Goal: Register for event/course

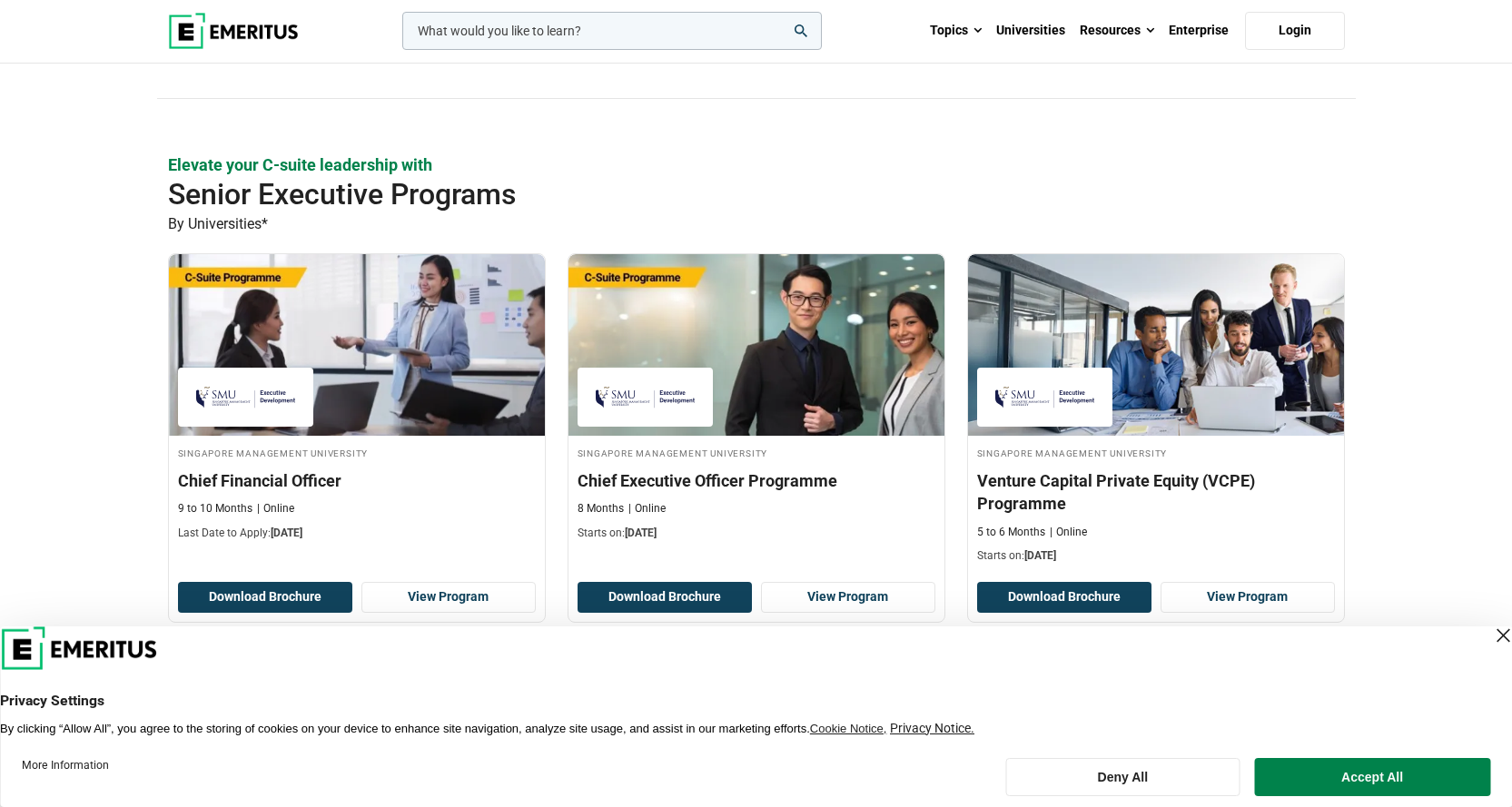
scroll to position [454, 0]
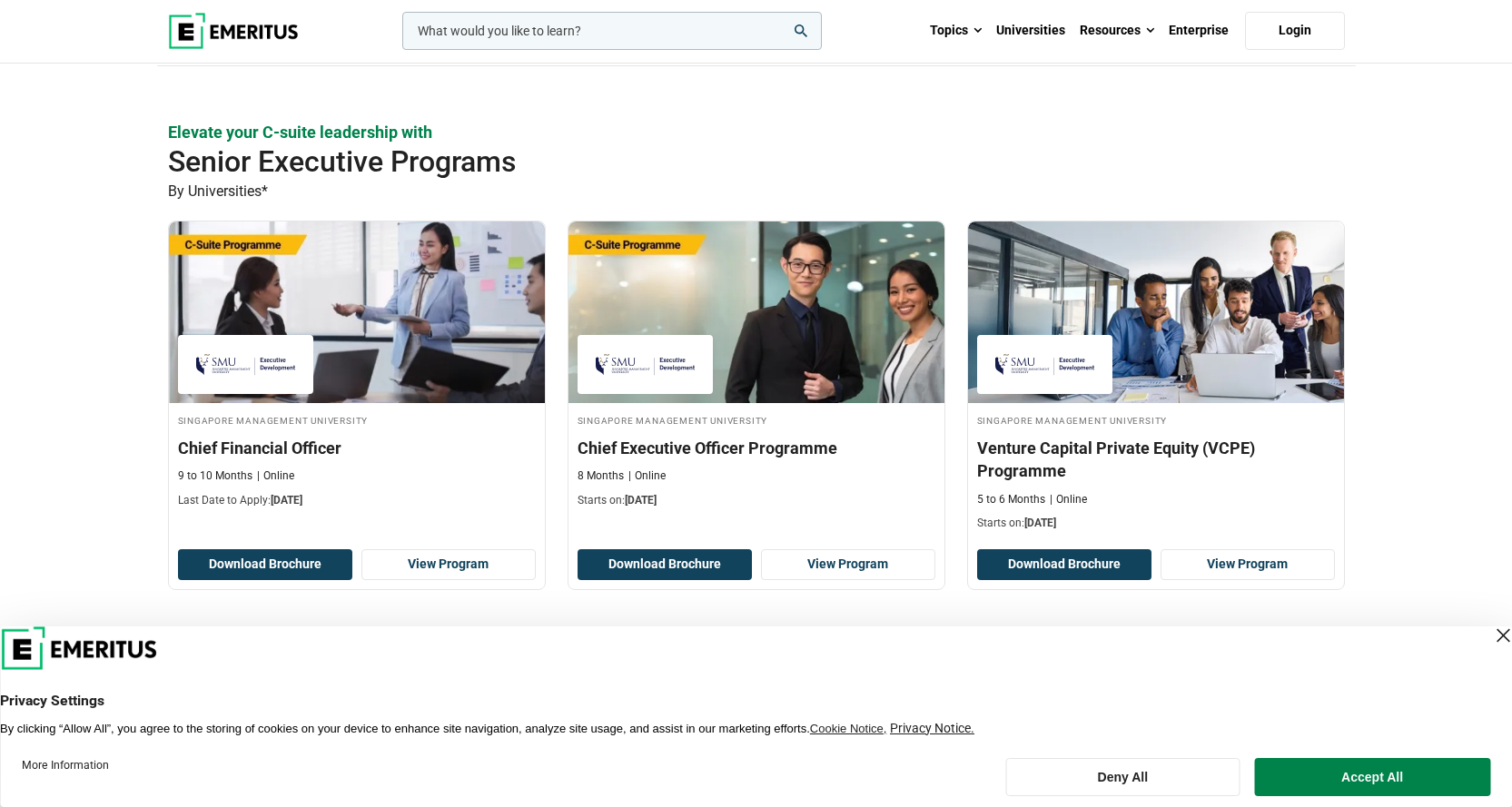
click at [1491, 635] on div "Close Layer" at bounding box center [1503, 635] width 25 height 25
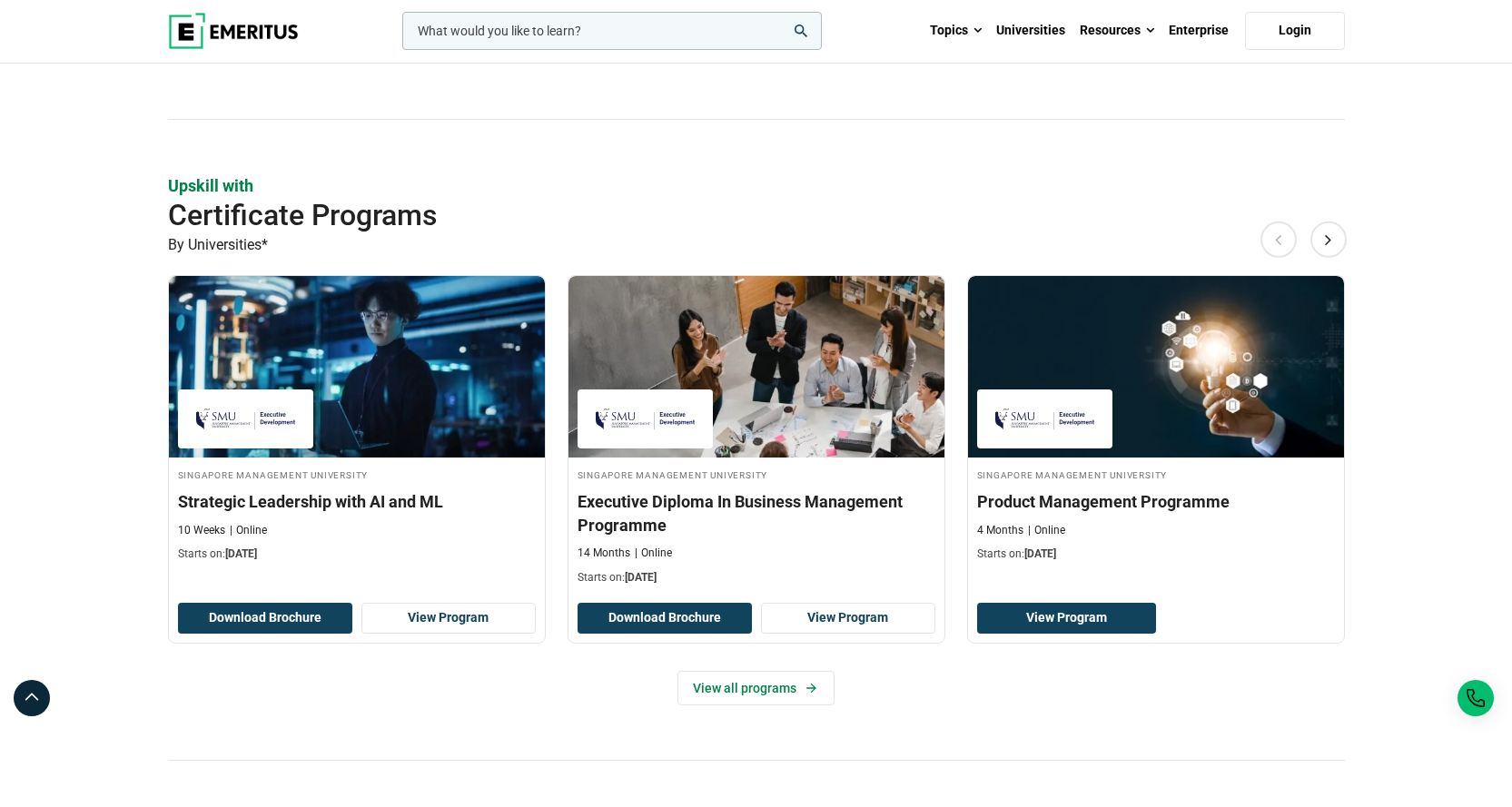
scroll to position [1180, 0]
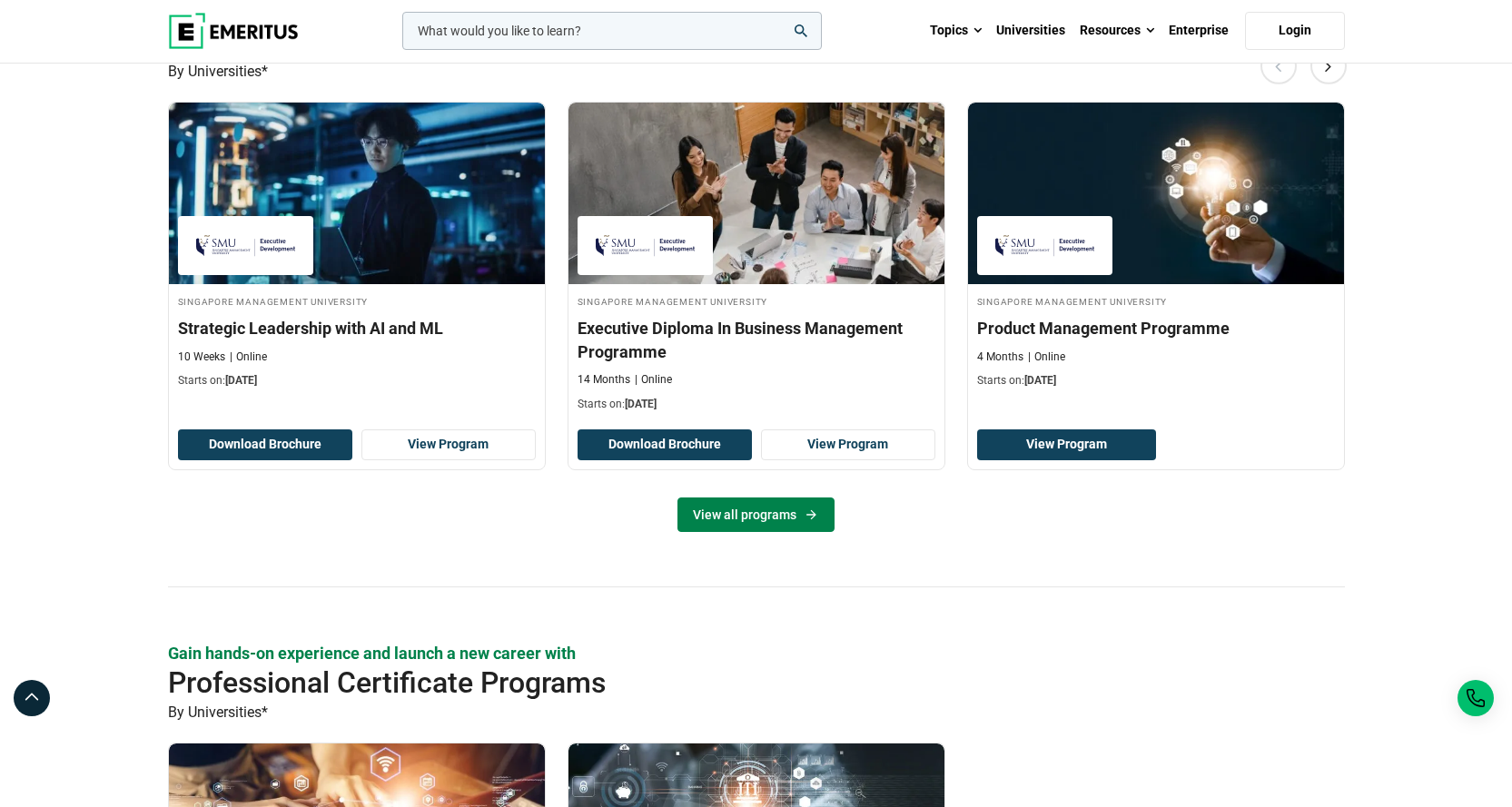
click at [803, 520] on icon at bounding box center [811, 515] width 16 height 15
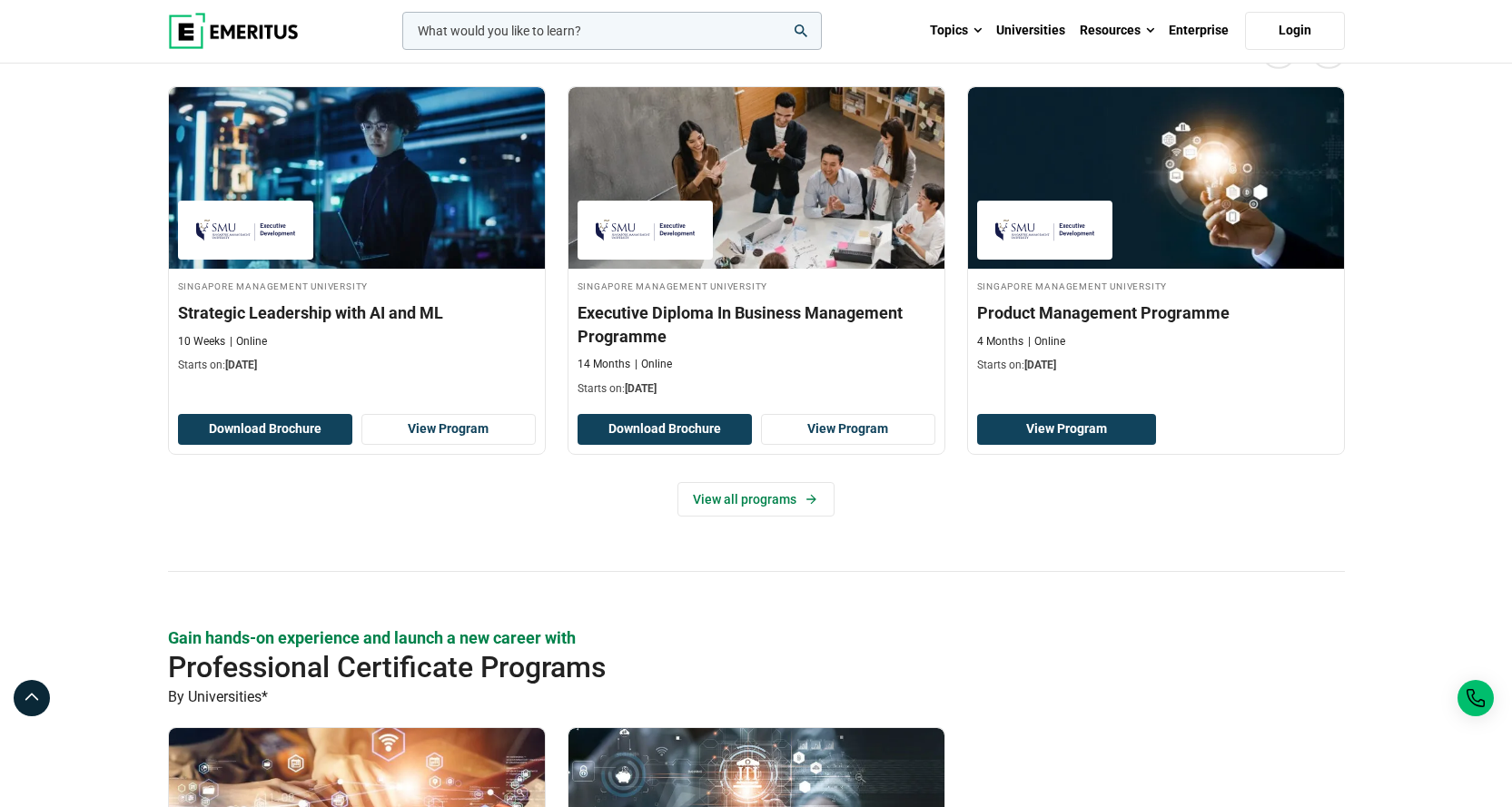
scroll to position [1180, 0]
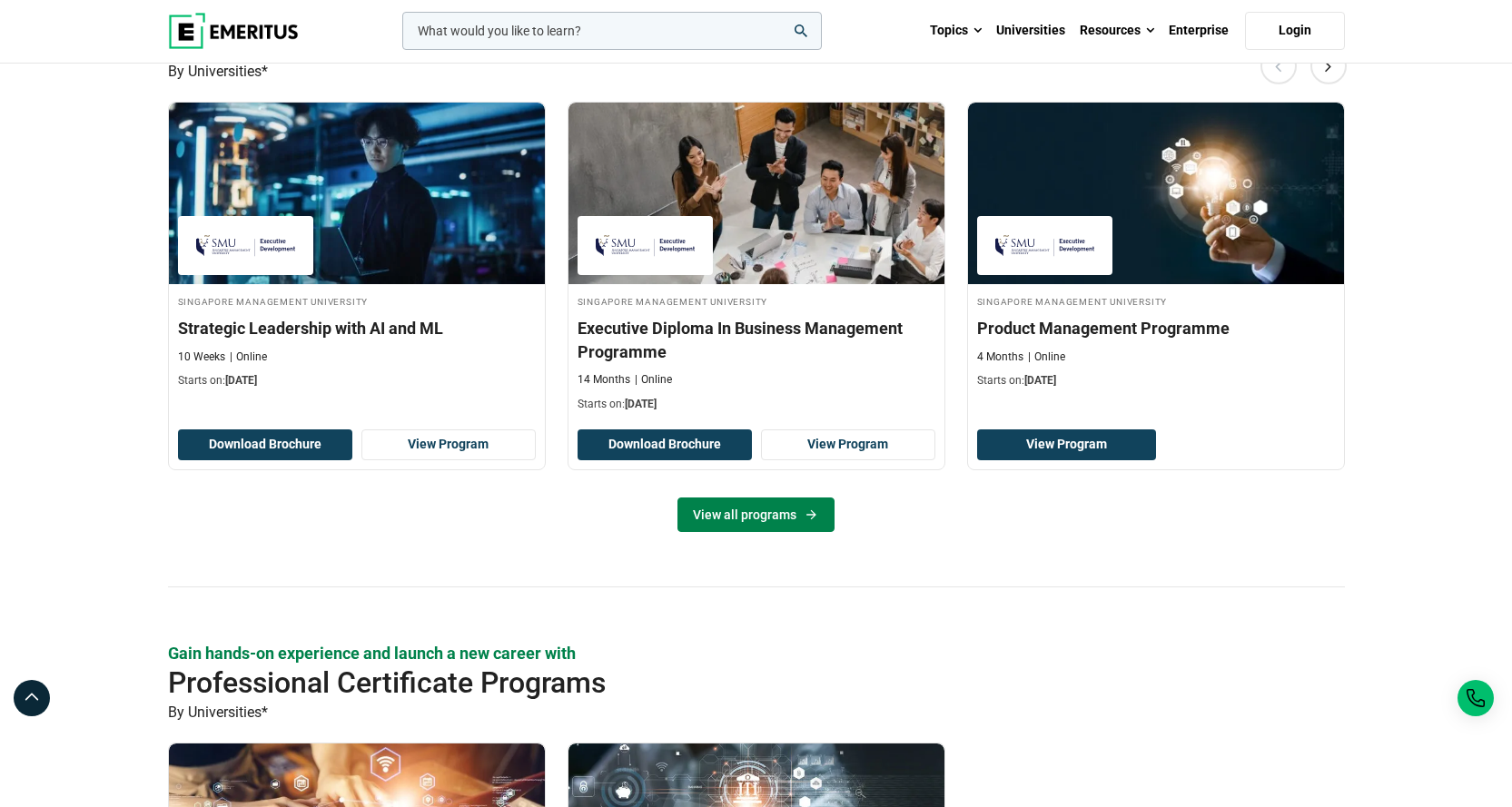
click at [797, 517] on link "View all programs" at bounding box center [756, 515] width 157 height 34
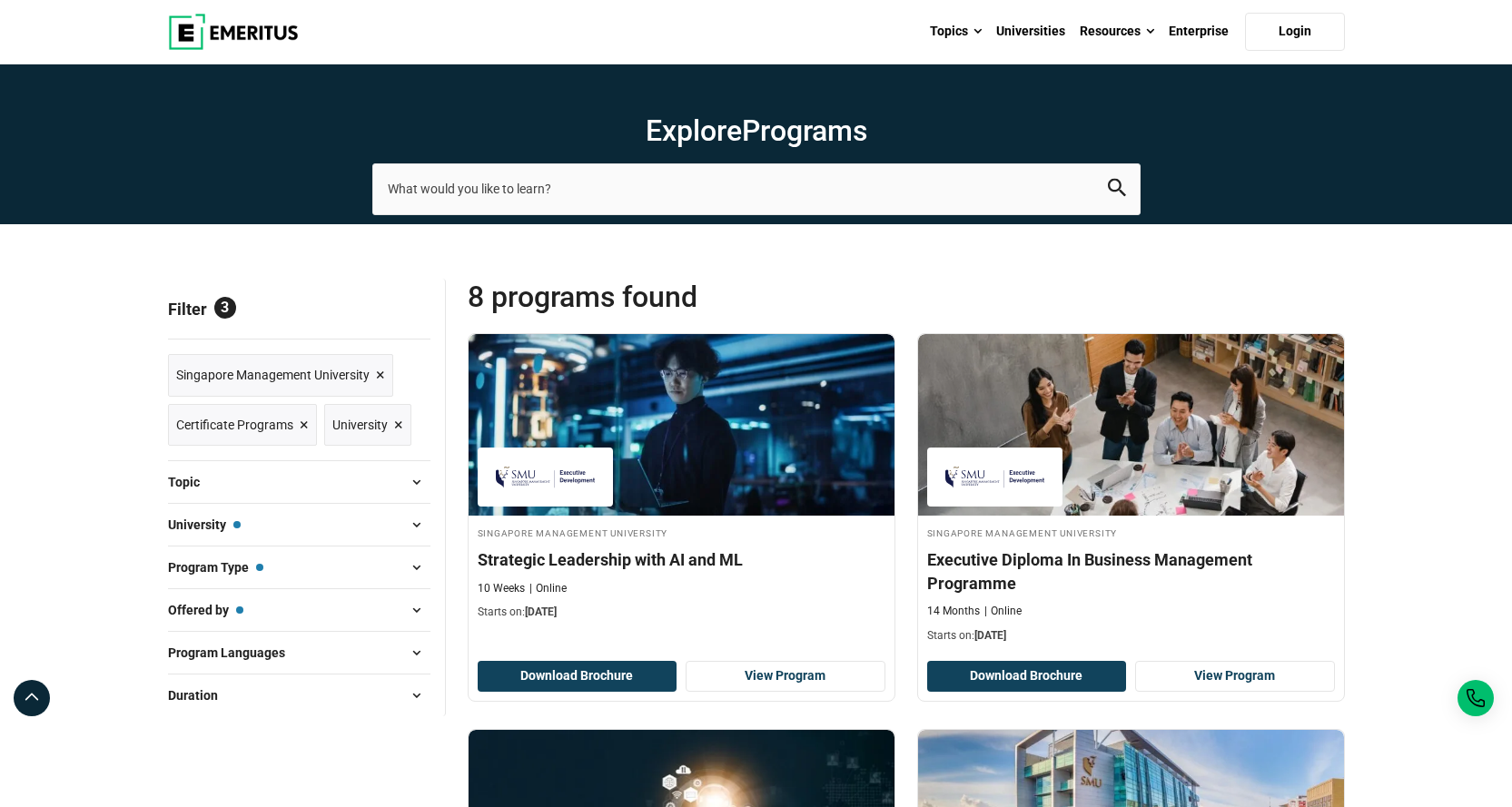
click at [300, 427] on span "×" at bounding box center [304, 425] width 9 height 26
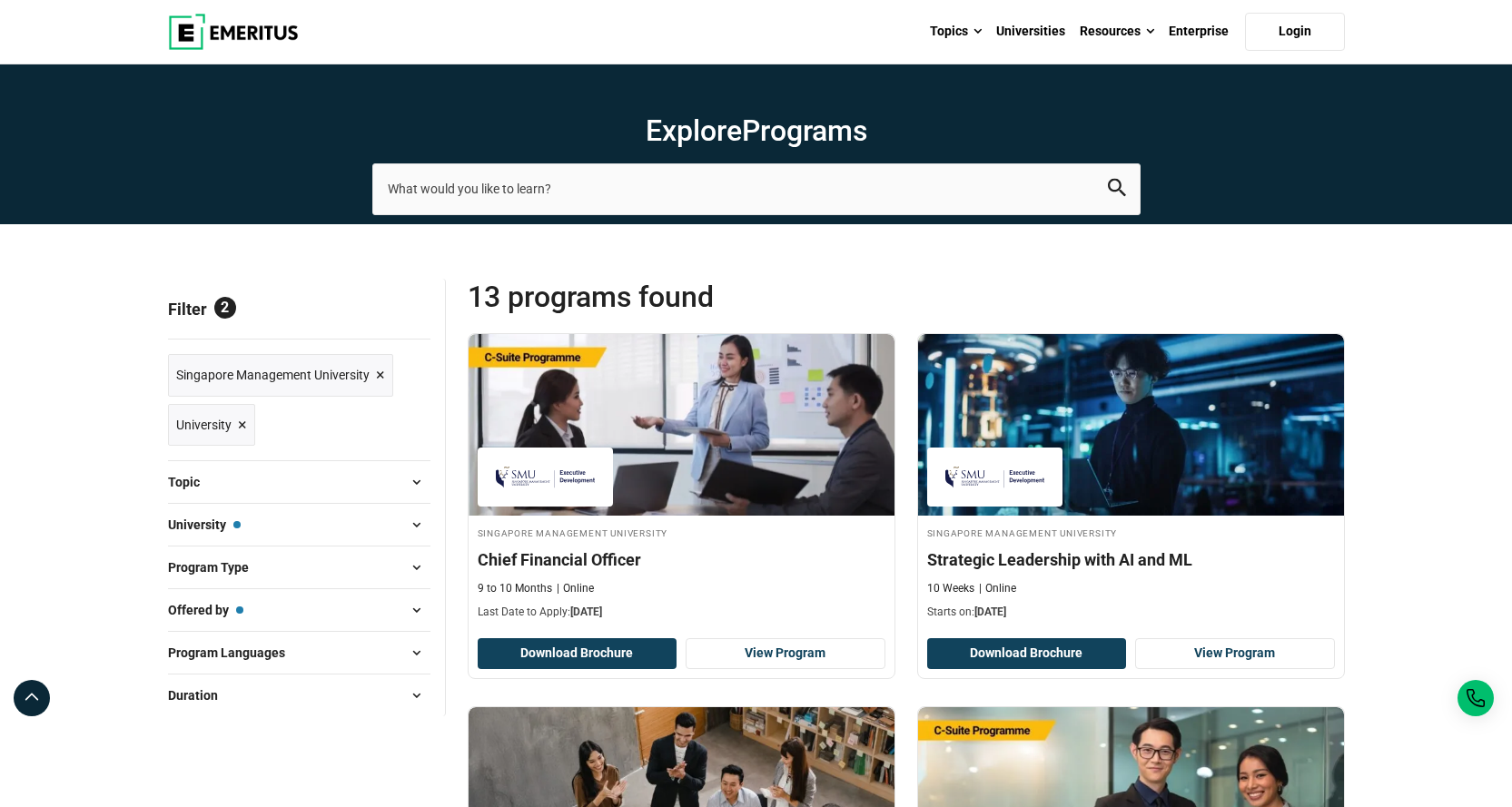
click at [240, 424] on span "×" at bounding box center [243, 425] width 9 height 26
